Goal: Task Accomplishment & Management: Use online tool/utility

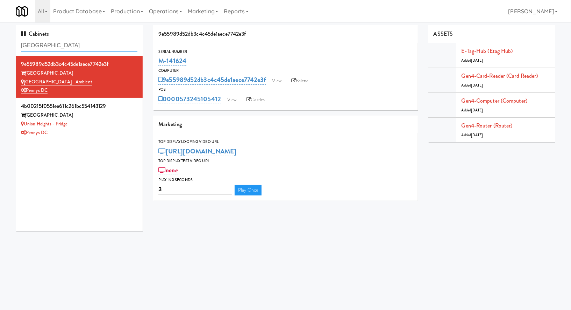
click at [69, 43] on input "[GEOGRAPHIC_DATA]" at bounding box center [79, 45] width 117 height 13
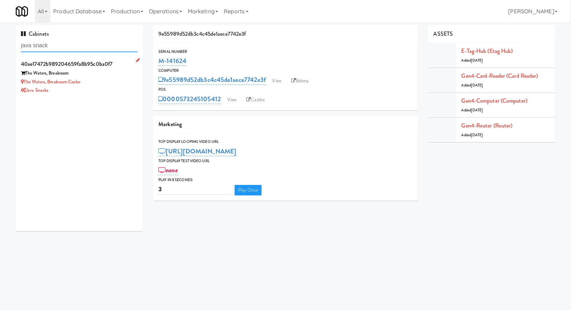
type input "java snack"
click at [104, 79] on div "The Waters, Breakroom Cooler" at bounding box center [79, 82] width 117 height 9
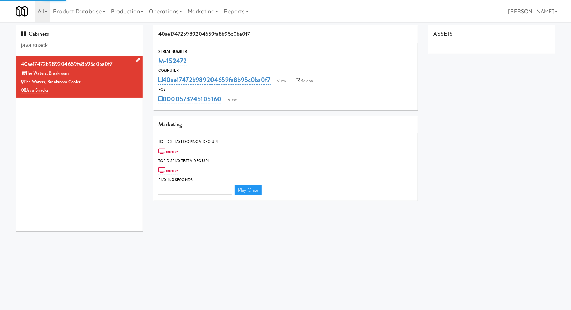
type input "3"
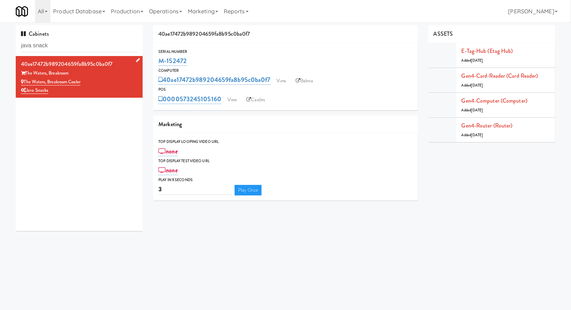
drag, startPoint x: 87, startPoint y: 84, endPoint x: 25, endPoint y: 83, distance: 62.3
click at [25, 83] on div "The Waters, Breakroom Cooler" at bounding box center [79, 82] width 117 height 9
copy link "The Waters, Breakroom Cooler"
click at [330, 197] on div "Top Display Looping Video Url none Top Display Test Video Url none Play in X se…" at bounding box center [285, 166] width 265 height 67
drag, startPoint x: 195, startPoint y: 62, endPoint x: 159, endPoint y: 63, distance: 36.4
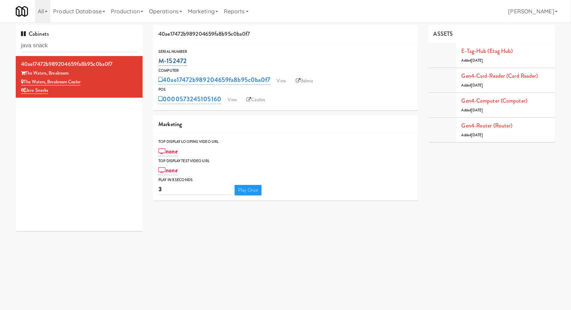
click at [159, 63] on div "M-152472" at bounding box center [286, 61] width 254 height 12
copy link "M-152472"
